Goal: Find specific page/section: Find specific page/section

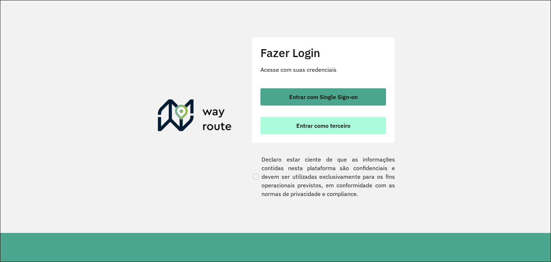
click at [319, 125] on span "Entrar como terceiro" at bounding box center [323, 126] width 54 height 6
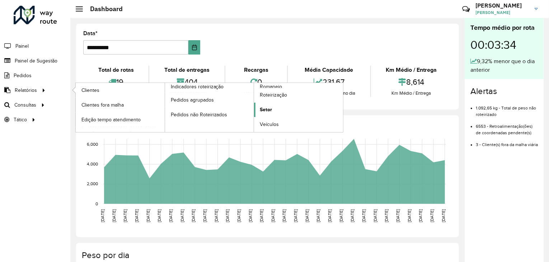
click at [266, 109] on span "Setor" at bounding box center [266, 110] width 12 height 8
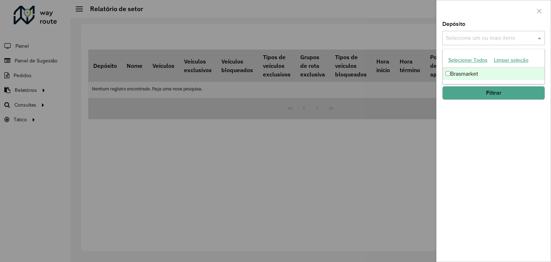
click at [543, 35] on span at bounding box center [540, 38] width 9 height 9
click at [407, 87] on div at bounding box center [275, 131] width 551 height 262
